Goal: Task Accomplishment & Management: Complete application form

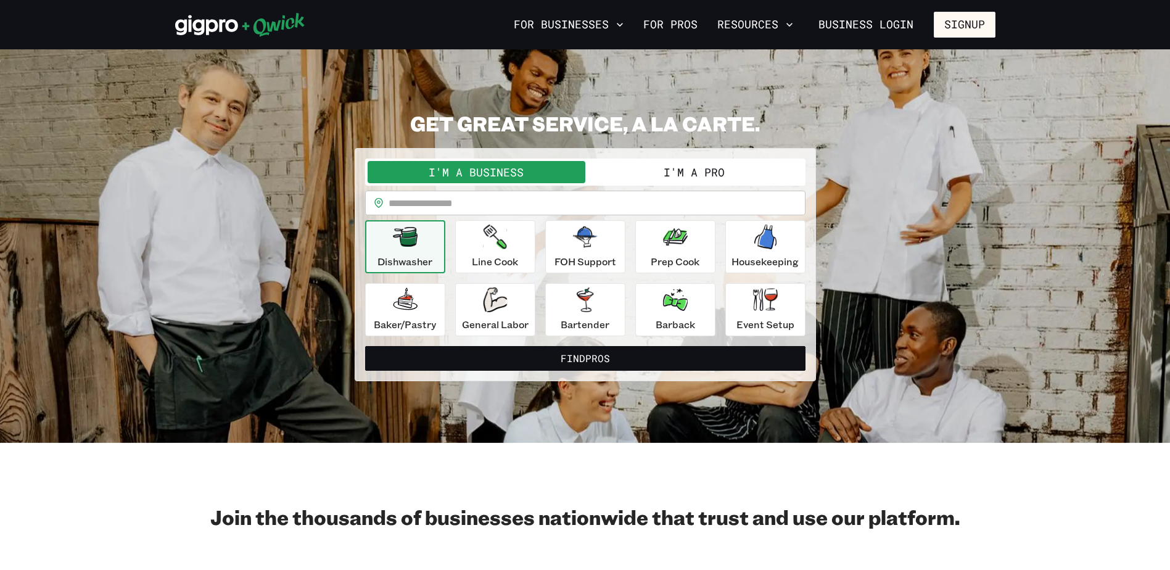
click at [686, 170] on button "I'm a Pro" at bounding box center [694, 172] width 218 height 22
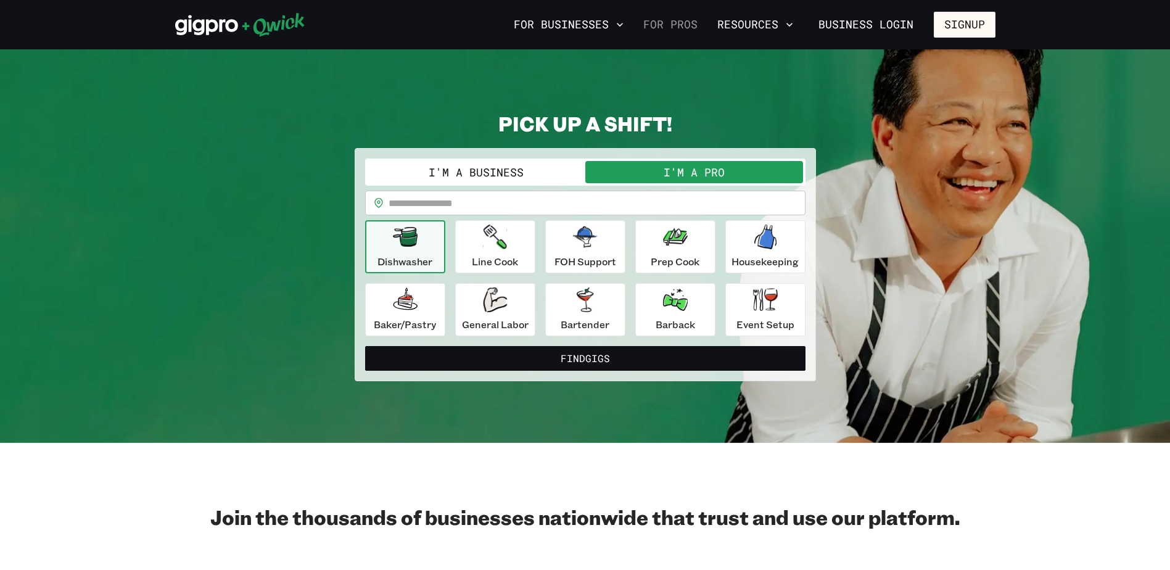
click at [675, 25] on link "For Pros" at bounding box center [670, 24] width 64 height 21
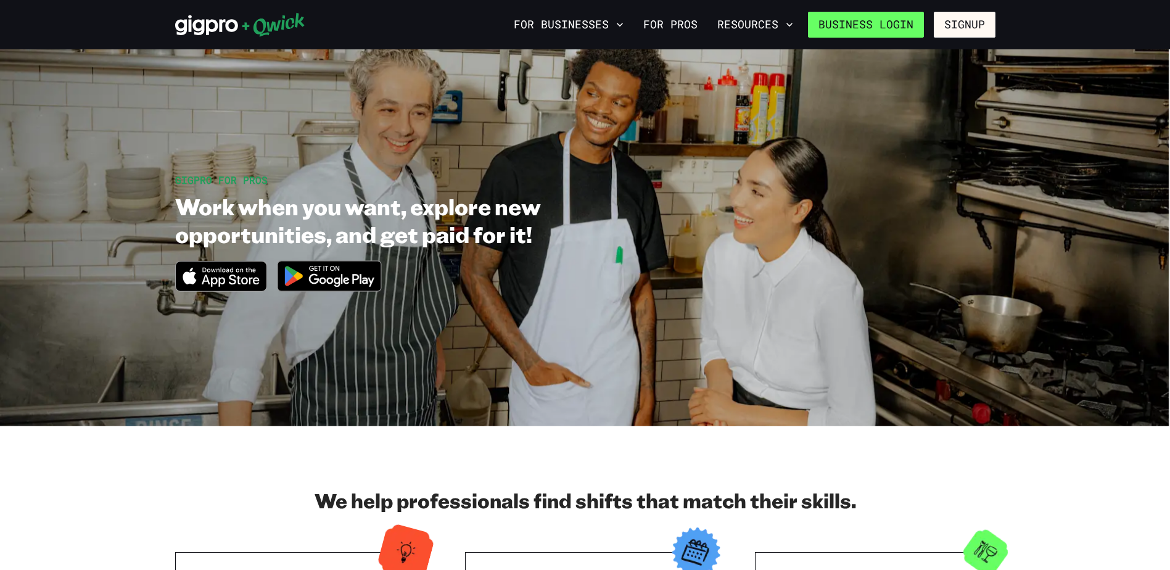
click at [907, 23] on link "Business Login" at bounding box center [866, 25] width 116 height 26
click at [678, 20] on link "For Pros" at bounding box center [670, 24] width 64 height 21
click at [670, 20] on link "For Pros" at bounding box center [670, 24] width 64 height 21
click at [681, 27] on link "For Pros" at bounding box center [670, 24] width 64 height 21
click at [971, 28] on button "Signup" at bounding box center [965, 25] width 62 height 26
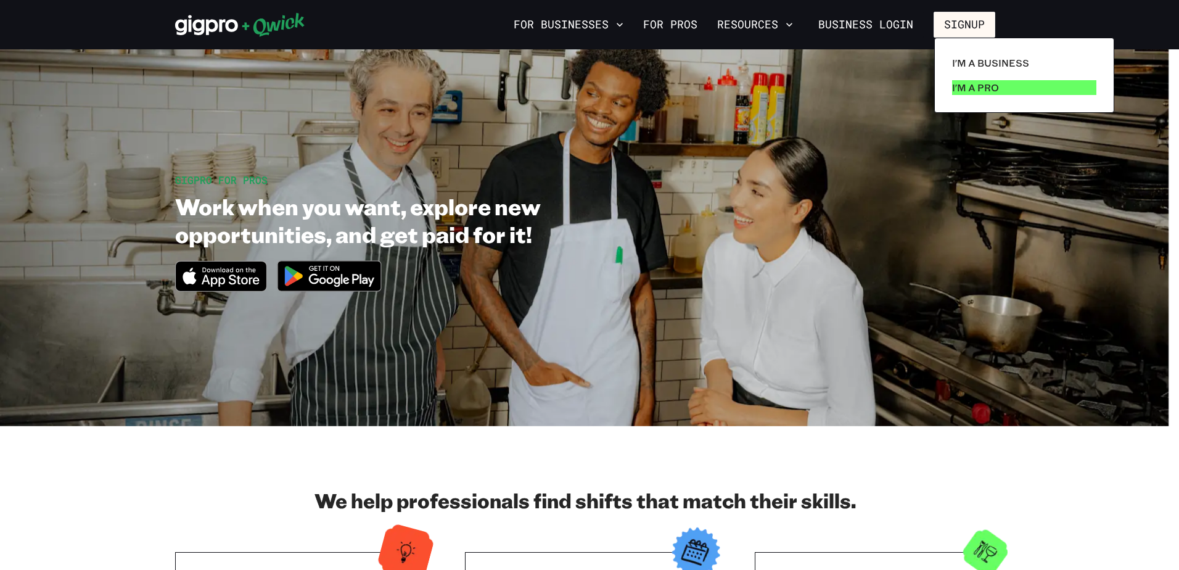
click at [984, 81] on p "I'm a Pro" at bounding box center [975, 87] width 47 height 15
click at [990, 88] on p "I'm a Pro" at bounding box center [975, 87] width 47 height 15
click at [992, 92] on p "I'm a Pro" at bounding box center [975, 87] width 47 height 15
